Goal: Task Accomplishment & Management: Use online tool/utility

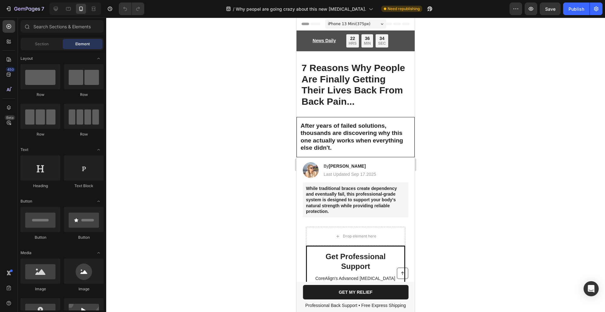
click at [373, 26] on div "iPhone 13 Mini ( 375 px)" at bounding box center [355, 23] width 61 height 9
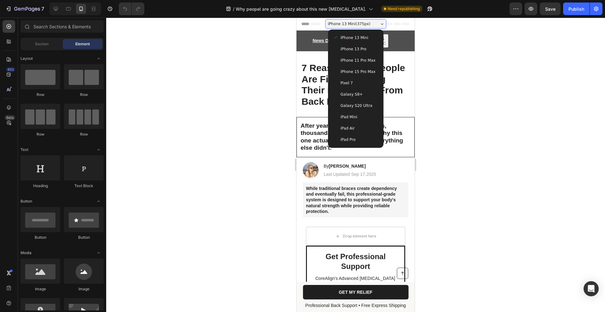
click at [366, 50] on div "iPhone 13 Pro" at bounding box center [355, 49] width 45 height 6
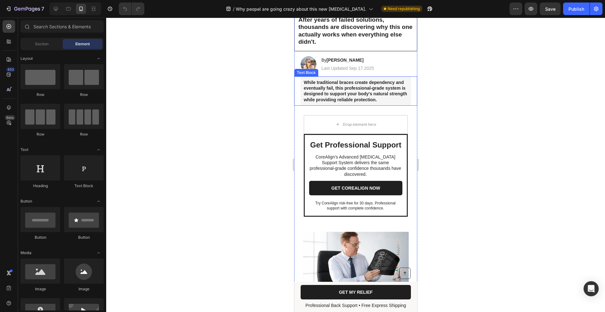
scroll to position [107, 0]
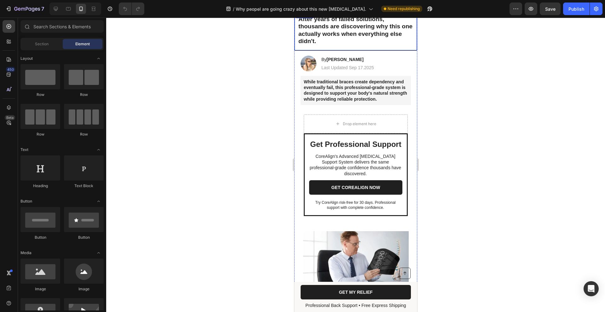
click at [334, 40] on h2 "After years of failed solutions, thousands are discovering why this one actuall…" at bounding box center [355, 31] width 122 height 40
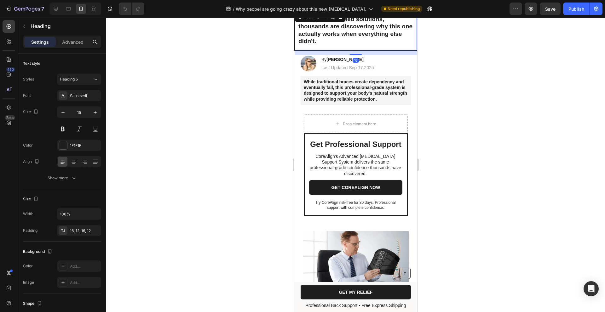
click at [334, 40] on h2 "After years of failed solutions, thousands are discovering why this one actuall…" at bounding box center [355, 31] width 122 height 40
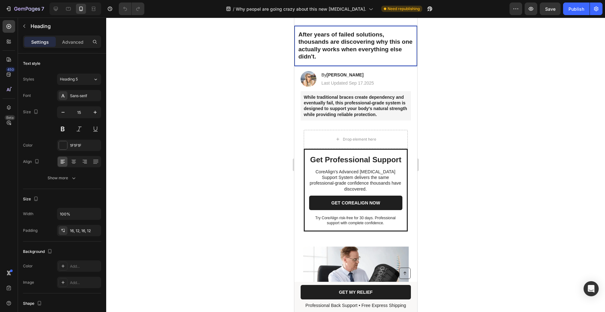
scroll to position [91, 0]
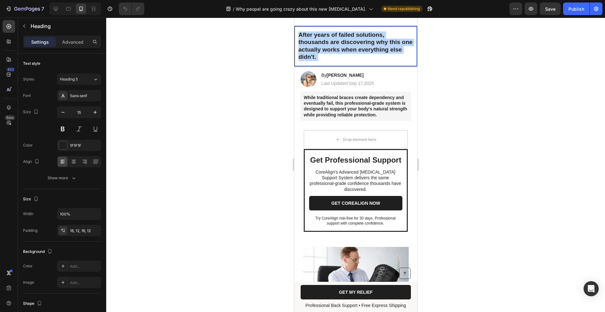
drag, startPoint x: 315, startPoint y: 51, endPoint x: 295, endPoint y: 28, distance: 30.1
click at [295, 28] on h2 "After years of failed solutions, thousands are discovering why this one actuall…" at bounding box center [355, 46] width 122 height 40
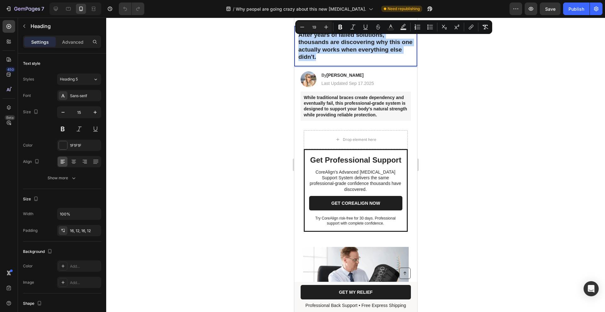
drag, startPoint x: 336, startPoint y: 59, endPoint x: 290, endPoint y: 24, distance: 57.6
copy span "After years of failed solutions, thousands are discovering why this one actuall…"
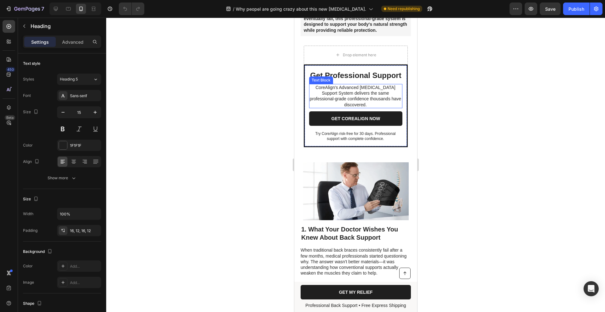
scroll to position [182, 0]
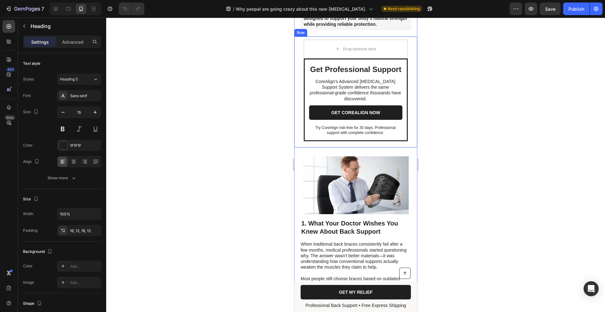
drag, startPoint x: 446, startPoint y: 69, endPoint x: 434, endPoint y: 67, distance: 12.4
click at [446, 69] on div at bounding box center [355, 165] width 498 height 295
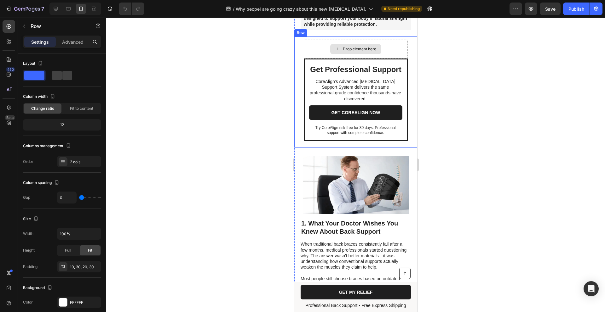
click at [391, 46] on div "Drop element here" at bounding box center [355, 49] width 104 height 19
click at [335, 34] on div at bounding box center [333, 31] width 8 height 8
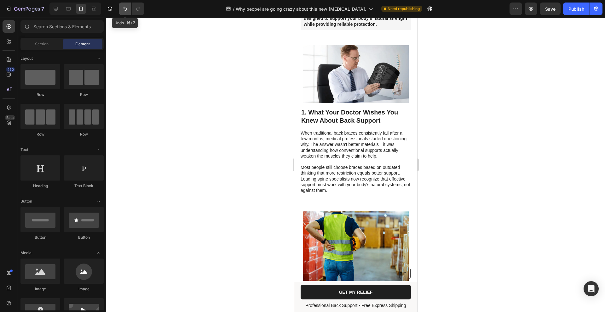
click at [125, 9] on icon "Undo/Redo" at bounding box center [125, 9] width 6 height 6
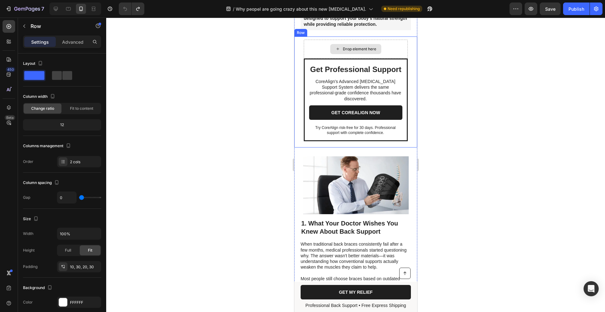
click at [305, 57] on div "Drop element here" at bounding box center [355, 49] width 104 height 19
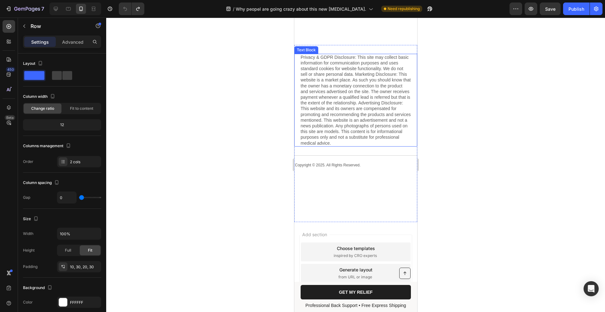
scroll to position [2257, 0]
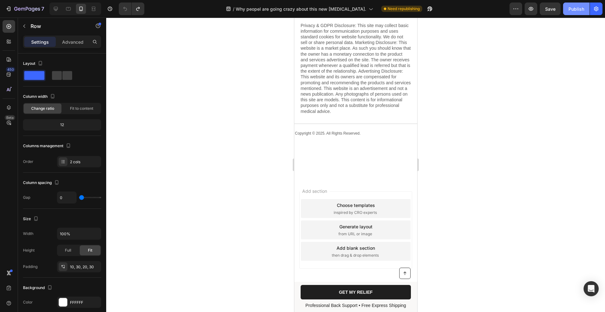
click at [584, 8] on button "Publish" at bounding box center [576, 9] width 26 height 13
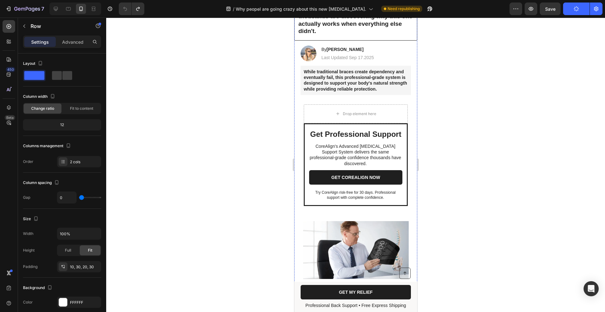
scroll to position [0, 0]
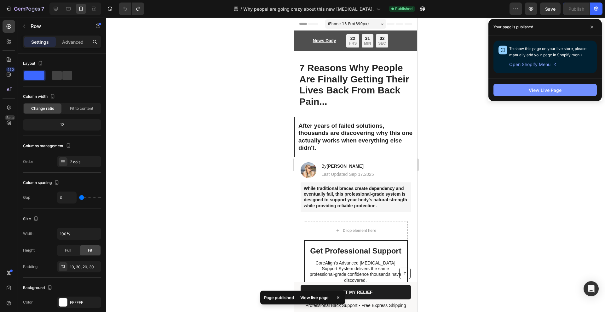
click at [554, 89] on div "View Live Page" at bounding box center [544, 90] width 33 height 7
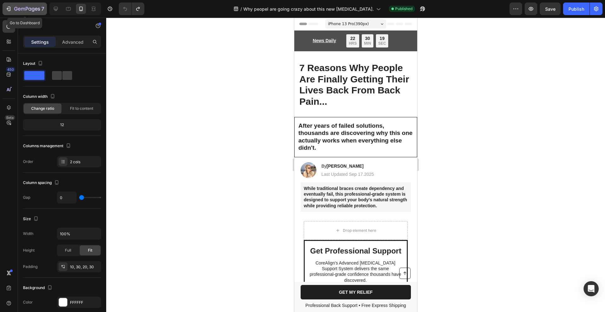
click at [7, 6] on icon "button" at bounding box center [8, 9] width 6 height 6
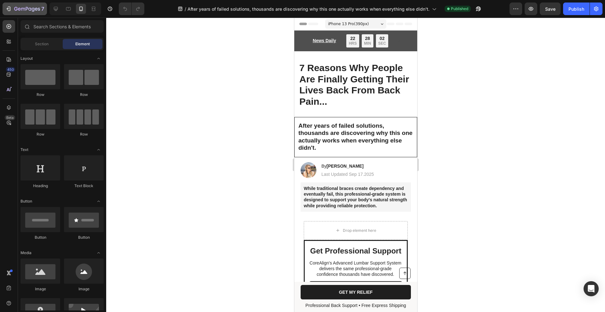
click at [11, 9] on icon "button" at bounding box center [8, 9] width 6 height 6
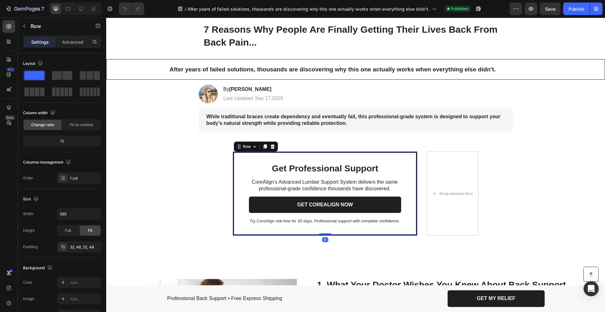
click at [377, 157] on div "Get Professional Support Heading CoreAlign's Advanced Lumbar Support System del…" at bounding box center [325, 194] width 184 height 84
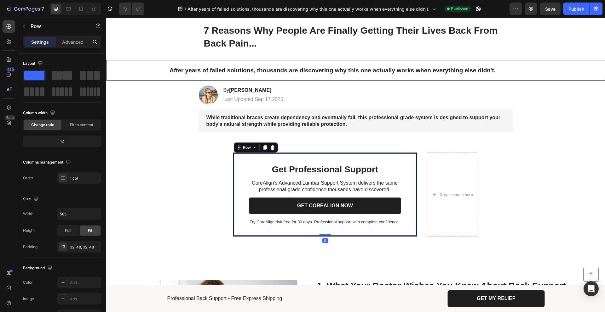
scroll to position [45, 0]
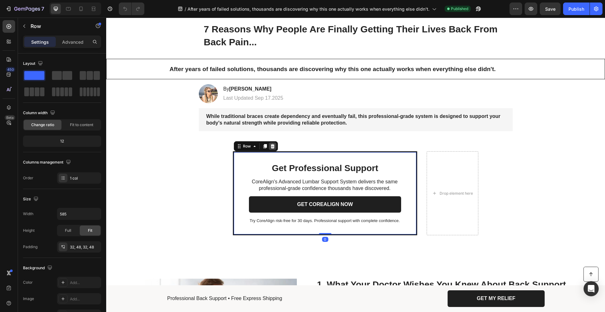
click at [265, 145] on div at bounding box center [265, 147] width 8 height 8
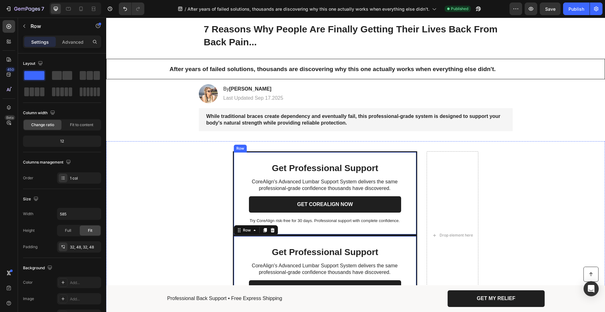
click at [399, 163] on div "Get Professional Support Heading CoreAlign's Advanced Lumbar Support System del…" at bounding box center [325, 193] width 184 height 84
click at [272, 147] on div at bounding box center [273, 147] width 8 height 8
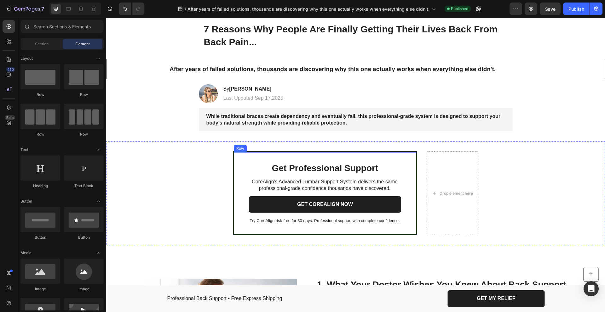
click at [369, 155] on div "Get Professional Support Heading CoreAlign's Advanced Lumbar Support System del…" at bounding box center [325, 193] width 184 height 84
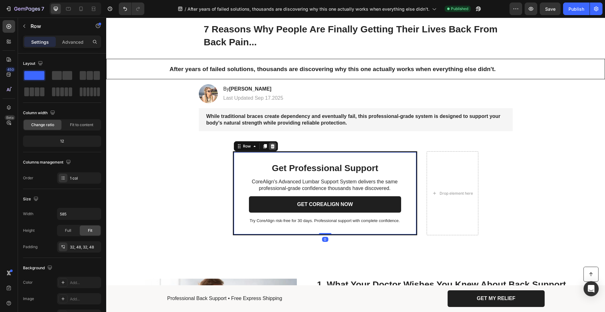
click at [270, 145] on icon at bounding box center [272, 146] width 4 height 4
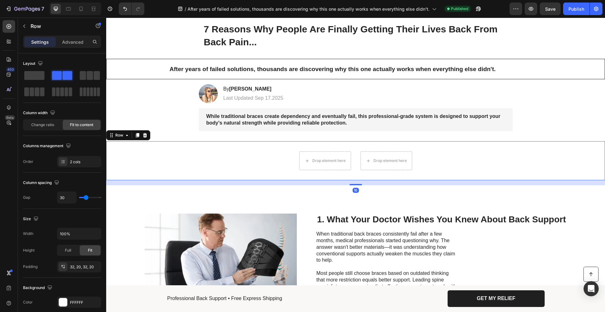
click at [198, 143] on div "Drop element here Drop element here Row 16" at bounding box center [355, 160] width 498 height 39
click at [145, 135] on icon at bounding box center [145, 135] width 4 height 4
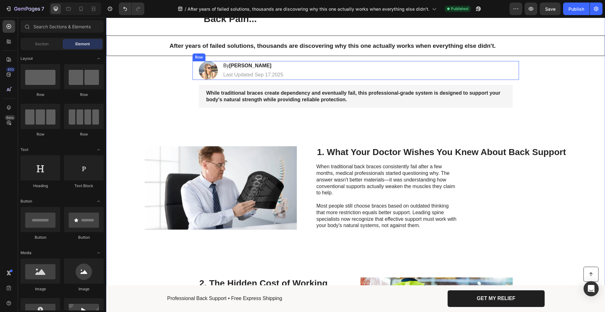
scroll to position [0, 0]
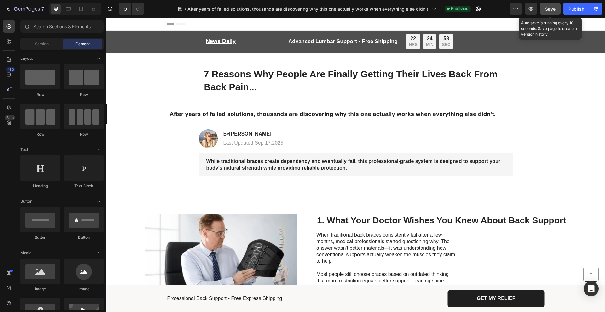
click at [553, 11] on span "Save" at bounding box center [550, 8] width 10 height 5
click at [551, 9] on span "Save" at bounding box center [550, 8] width 10 height 5
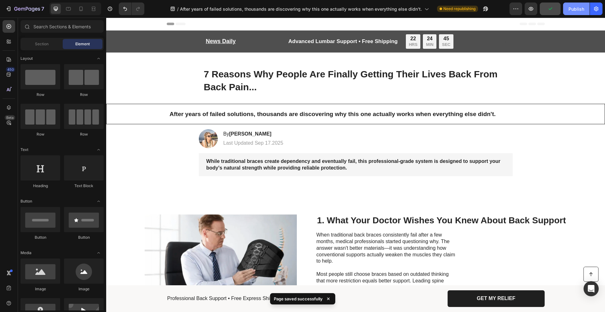
click at [572, 9] on div "Publish" at bounding box center [576, 9] width 16 height 7
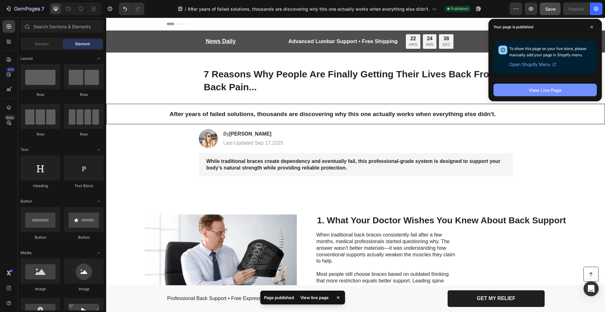
click at [552, 89] on div "View Live Page" at bounding box center [544, 90] width 33 height 7
